Goal: Task Accomplishment & Management: Manage account settings

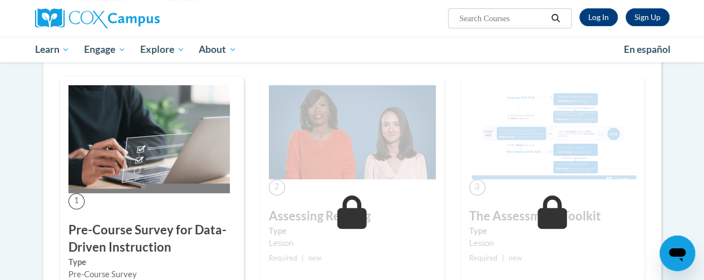
scroll to position [175, 0]
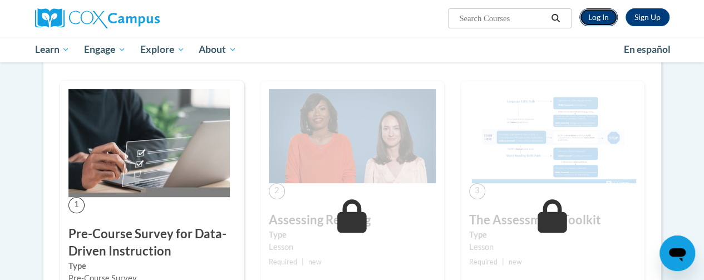
click at [602, 24] on link "Log In" at bounding box center [598, 17] width 38 height 18
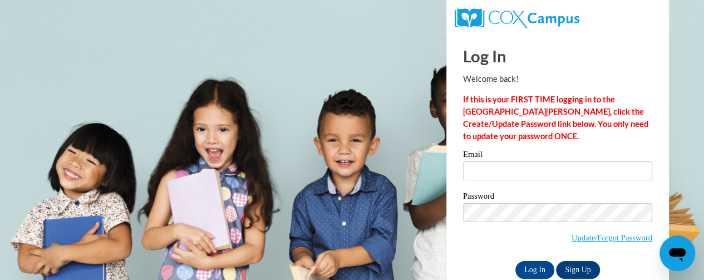
click at [481, 190] on div "Email Password Update/Forgot Password Log In Sign Up OR" at bounding box center [557, 214] width 189 height 128
click at [495, 157] on label "Email" at bounding box center [557, 155] width 189 height 11
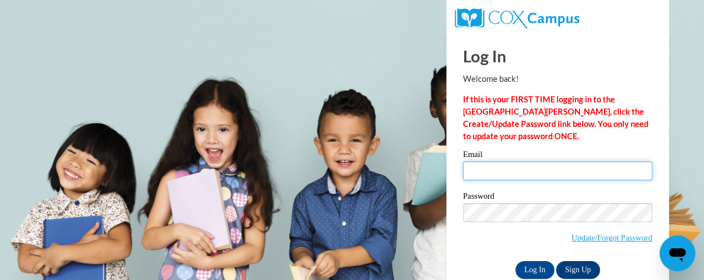
click at [495, 161] on input "Email" at bounding box center [557, 170] width 189 height 19
type input "lori.helmke@rusd.org"
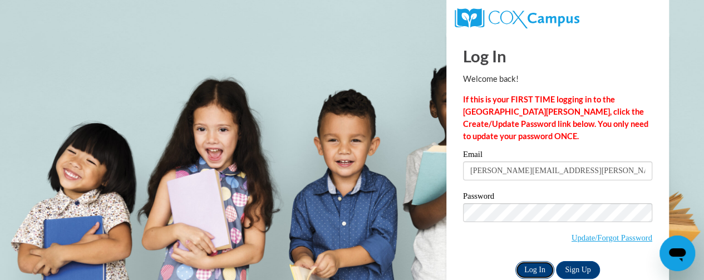
click at [530, 268] on input "Log In" at bounding box center [534, 270] width 39 height 18
click at [540, 267] on input "Log In" at bounding box center [534, 270] width 39 height 18
click at [531, 267] on input "Log In" at bounding box center [534, 270] width 39 height 18
click at [537, 268] on input "Log In" at bounding box center [534, 270] width 39 height 18
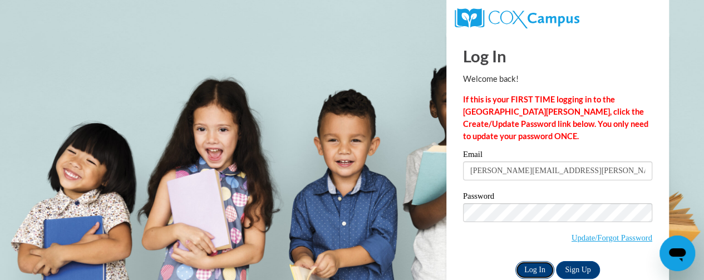
click at [539, 264] on input "Log In" at bounding box center [534, 270] width 39 height 18
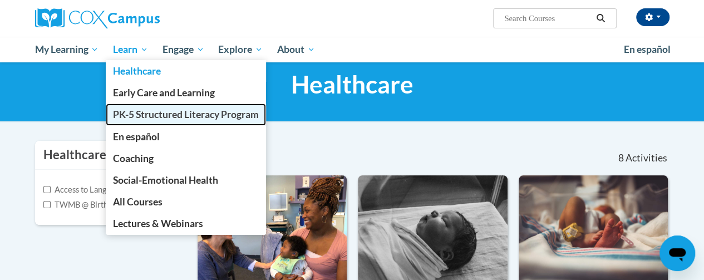
click at [132, 112] on span "PK-5 Structured Literacy Program" at bounding box center [186, 114] width 146 height 12
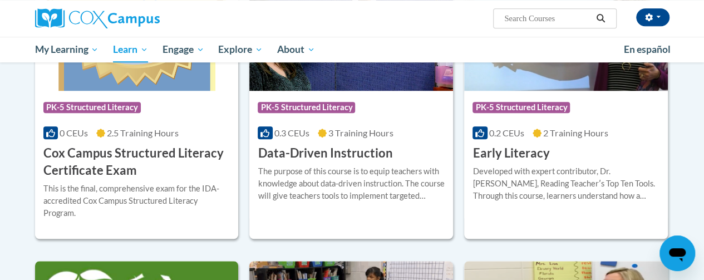
scroll to position [451, 0]
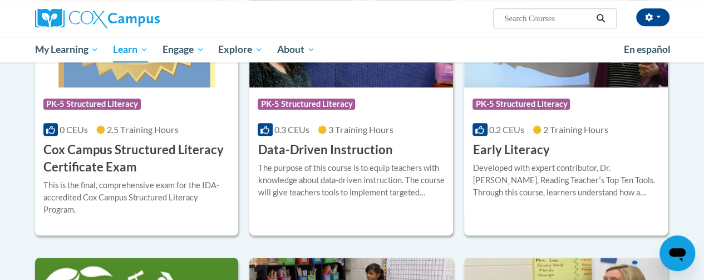
click at [353, 179] on div "The purpose of this course is to equip teachers with knowledge about data-drive…" at bounding box center [351, 180] width 187 height 37
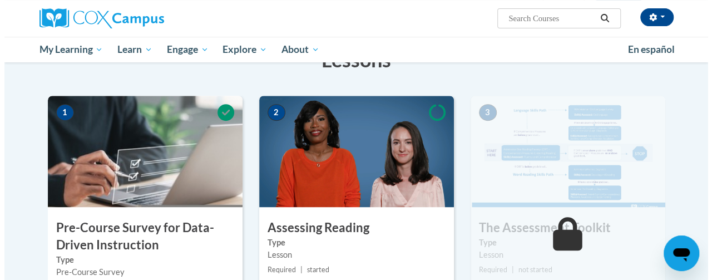
scroll to position [226, 0]
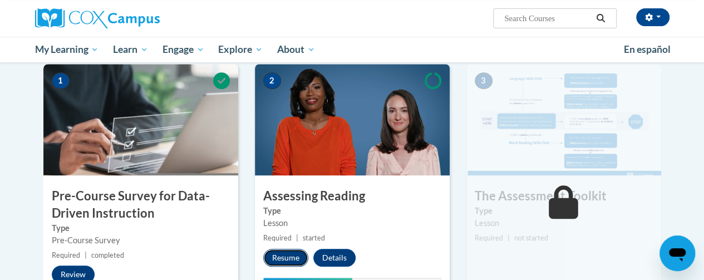
click at [295, 259] on button "Resume" at bounding box center [285, 258] width 45 height 18
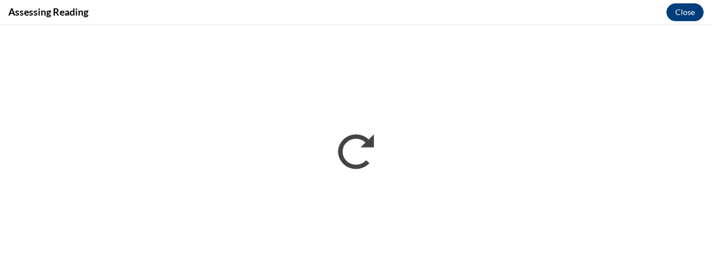
scroll to position [0, 0]
